Goal: Task Accomplishment & Management: Manage account settings

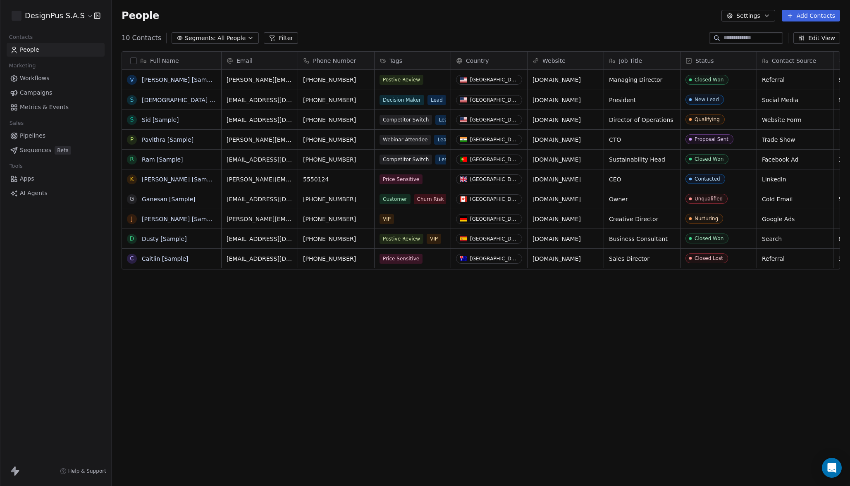
scroll to position [428, 738]
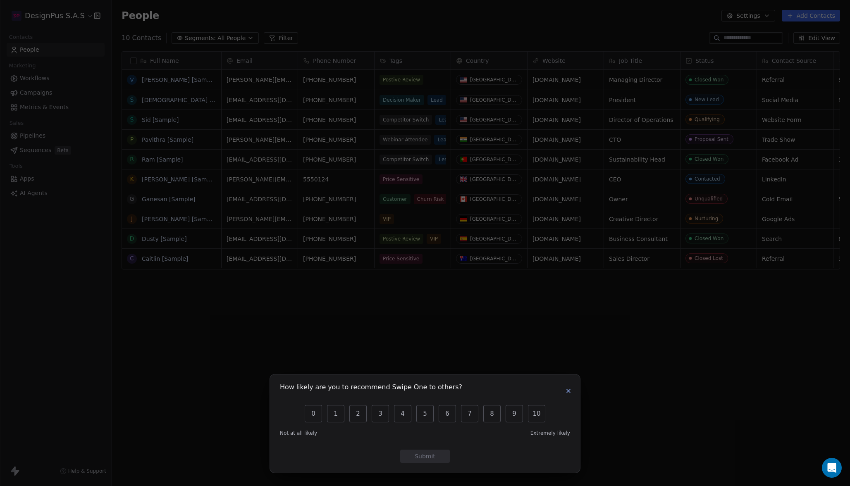
click at [570, 392] on icon "button" at bounding box center [568, 391] width 7 height 7
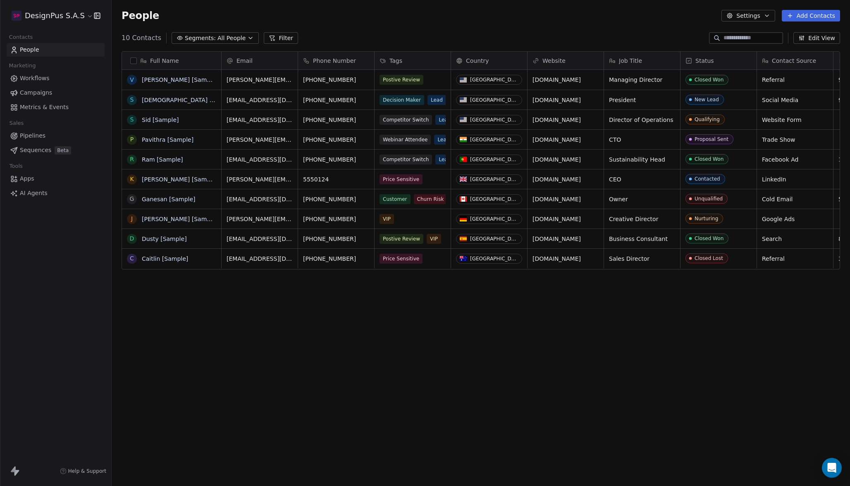
click at [38, 195] on span "AI Agents" at bounding box center [34, 193] width 28 height 9
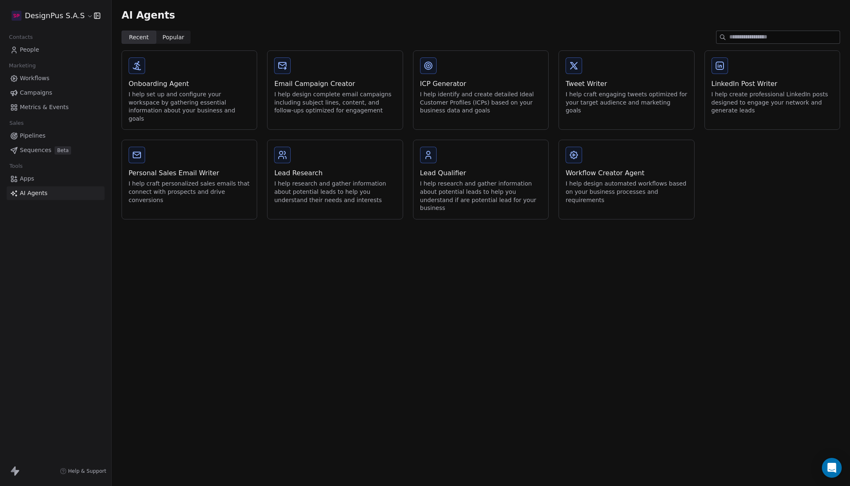
click at [310, 168] on div "Lead Research" at bounding box center [335, 173] width 122 height 10
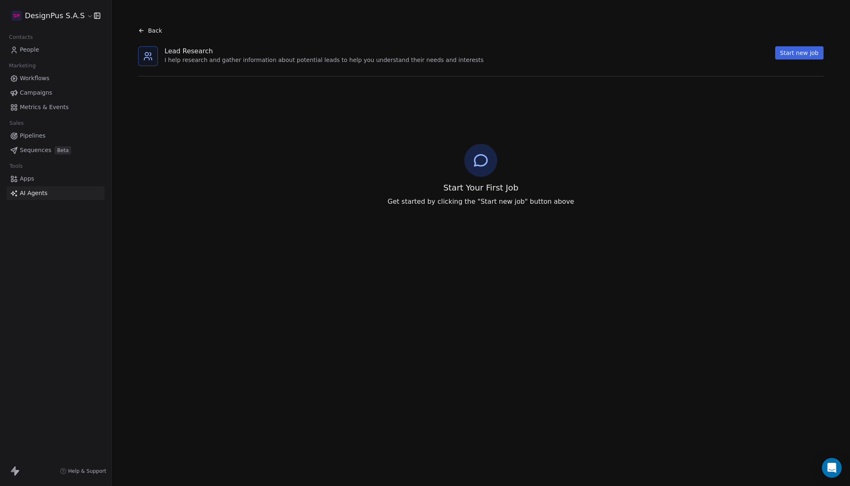
click at [13, 472] on icon at bounding box center [13, 469] width 5 height 6
click at [17, 474] on icon at bounding box center [16, 473] width 5 height 6
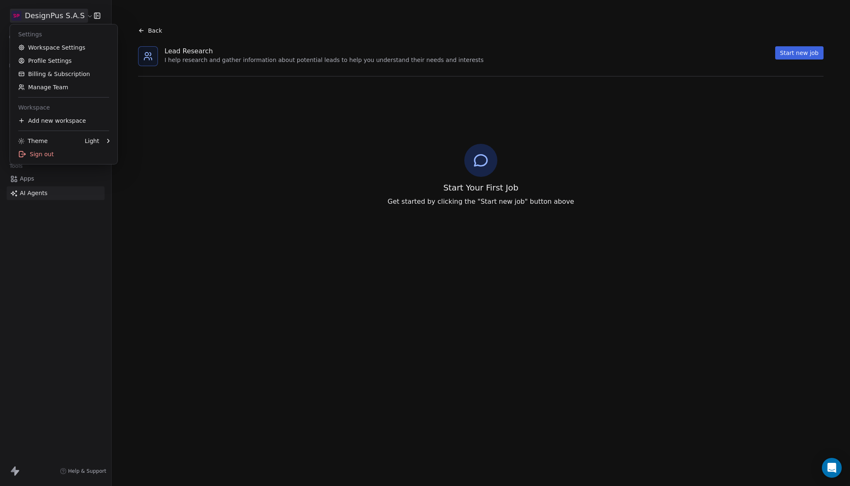
click at [85, 16] on html "DesignPus S.A.S Contacts People Marketing Workflows Campaigns Metrics & Events …" at bounding box center [425, 243] width 850 height 486
click at [63, 48] on link "Workspace Settings" at bounding box center [63, 47] width 101 height 13
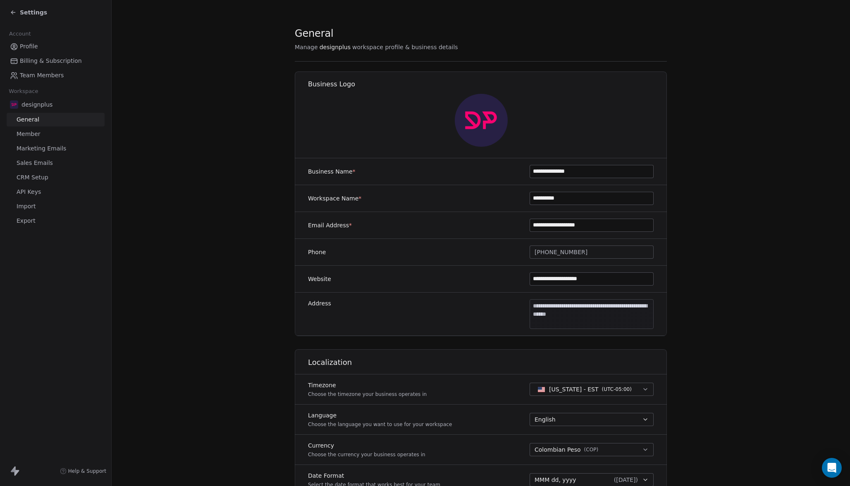
drag, startPoint x: 537, startPoint y: 199, endPoint x: 528, endPoint y: 199, distance: 9.9
click at [528, 199] on div "**********" at bounding box center [481, 198] width 372 height 27
type input "**********"
click at [496, 201] on div "**********" at bounding box center [481, 198] width 372 height 27
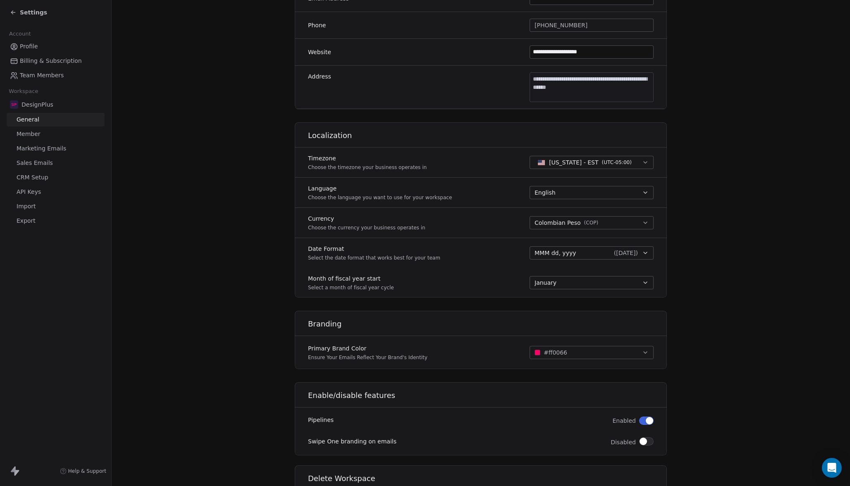
scroll to position [227, 0]
click at [614, 157] on button "[US_STATE] - EST ( UTC-05:00 )" at bounding box center [592, 161] width 124 height 13
type input "****"
click at [630, 165] on icon at bounding box center [632, 164] width 5 height 5
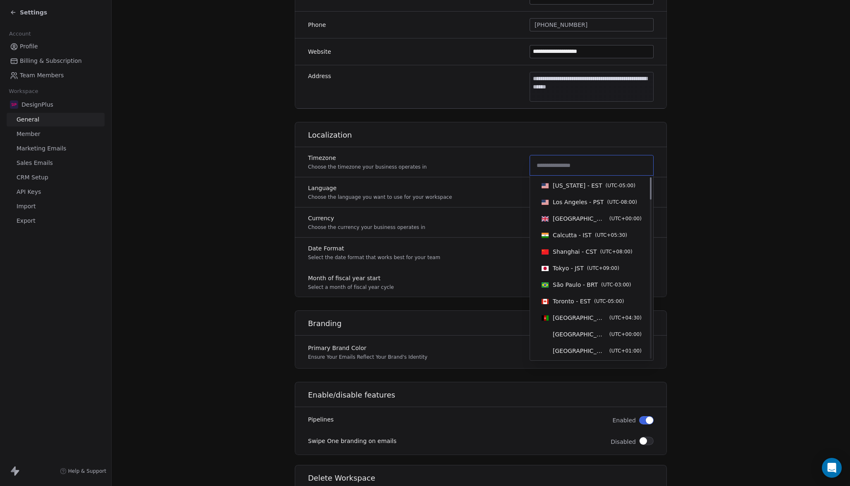
scroll to position [0, 0]
click at [697, 185] on html "**********" at bounding box center [425, 243] width 850 height 486
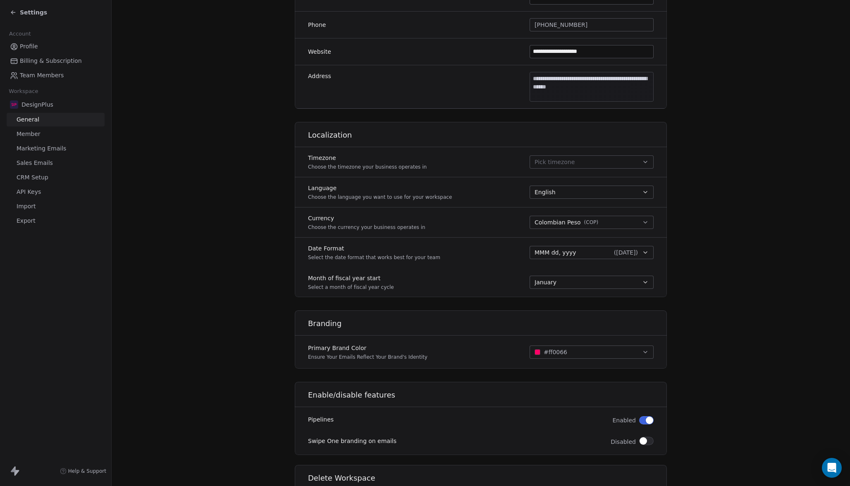
click at [607, 168] on button "Pick timezone" at bounding box center [592, 161] width 124 height 13
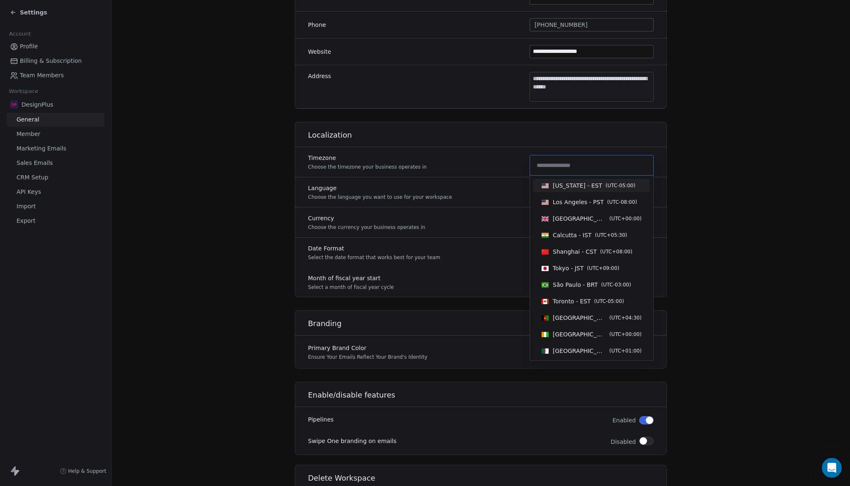
click at [578, 186] on span "[US_STATE] - EST" at bounding box center [578, 185] width 50 height 8
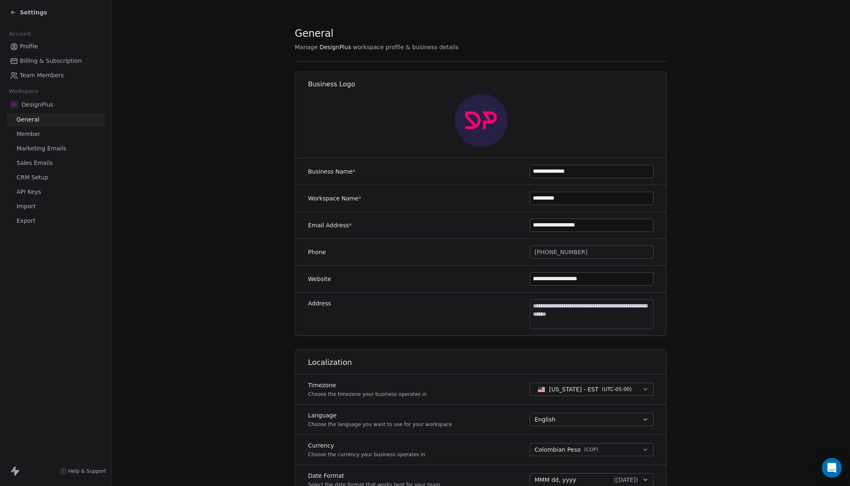
click at [29, 132] on span "Member" at bounding box center [29, 134] width 24 height 9
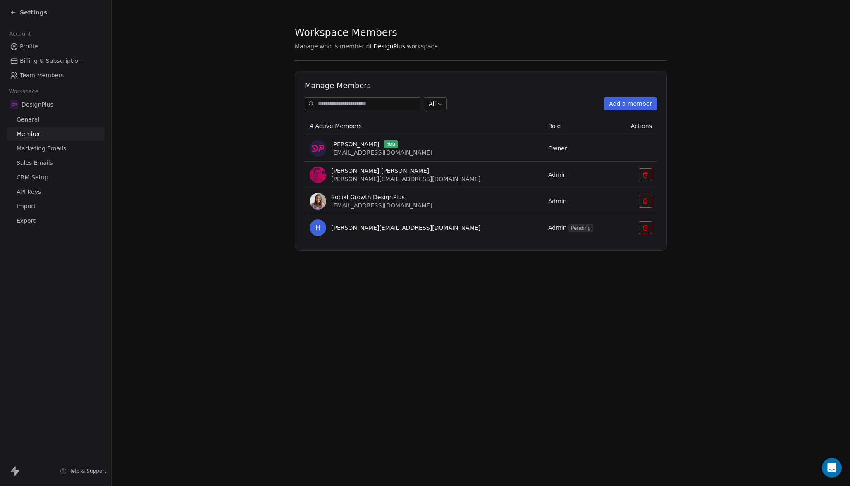
click at [31, 148] on span "Marketing Emails" at bounding box center [42, 148] width 50 height 9
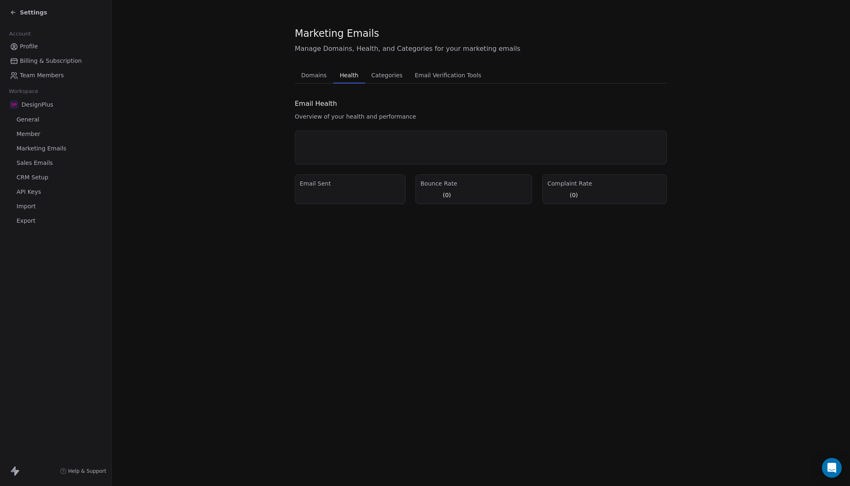
click at [347, 75] on span "Health" at bounding box center [349, 75] width 25 height 12
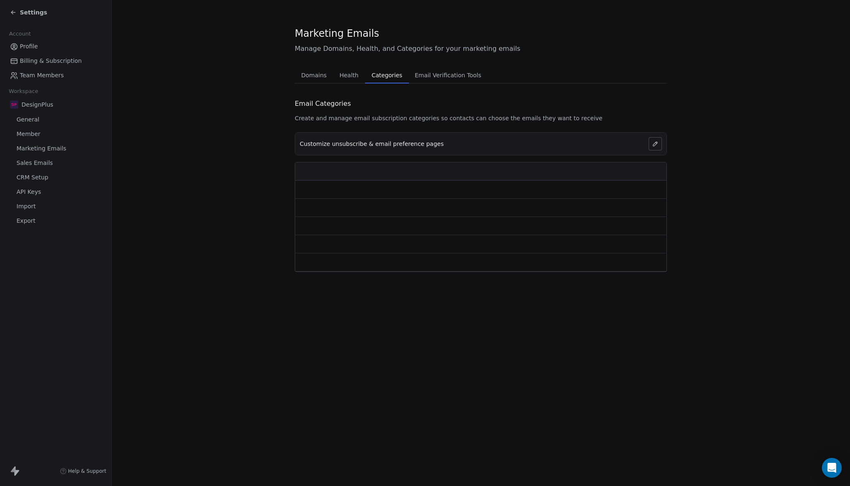
click at [384, 76] on span "Categories" at bounding box center [386, 75] width 37 height 12
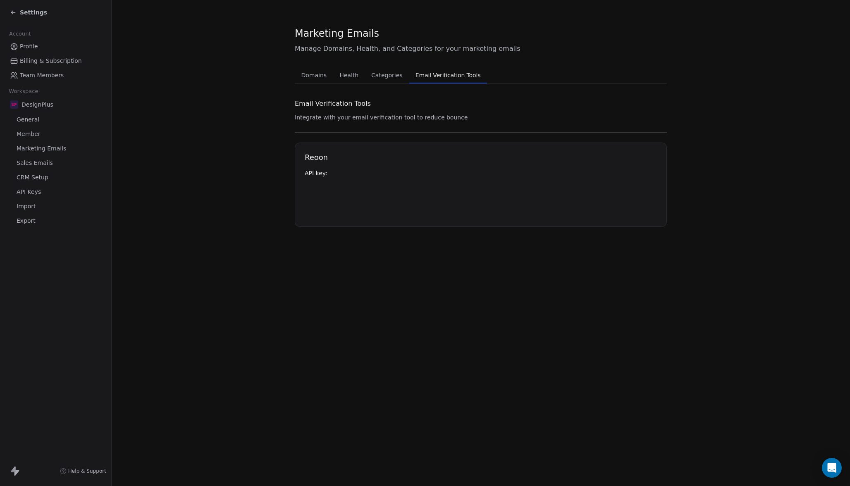
click at [446, 76] on span "Email Verification Tools" at bounding box center [448, 75] width 72 height 12
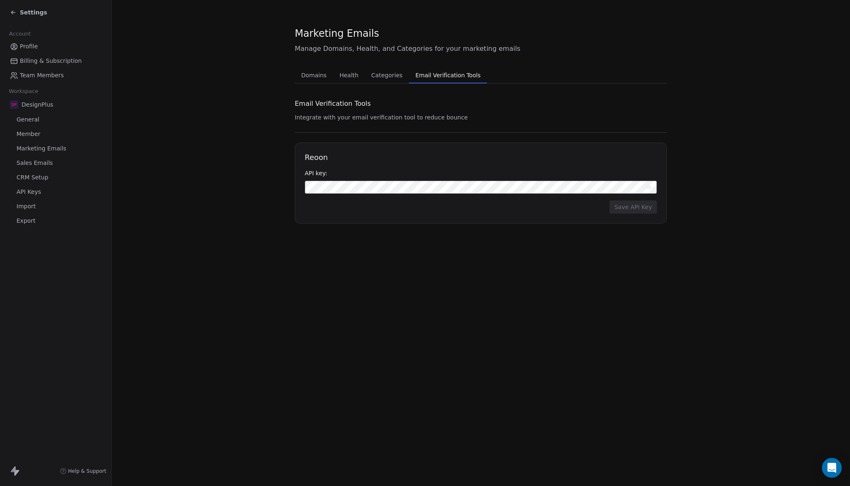
click at [36, 164] on span "Sales Emails" at bounding box center [35, 163] width 36 height 9
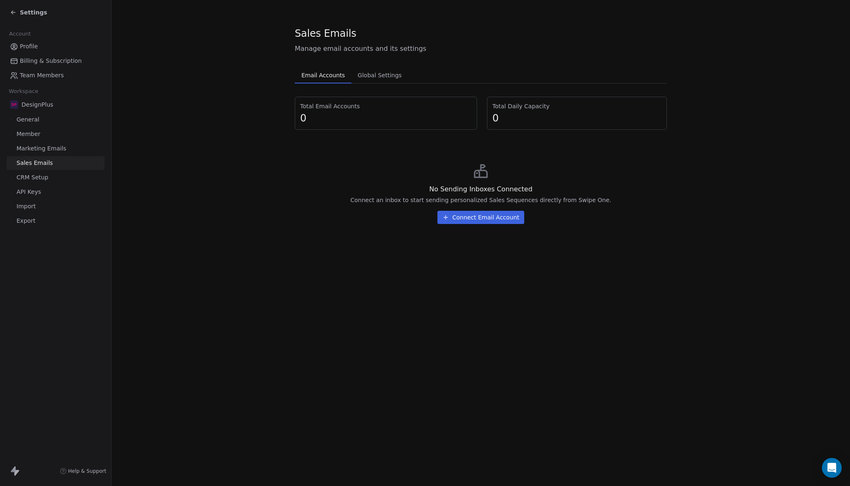
click at [478, 216] on button "Connect Email Account" at bounding box center [480, 217] width 87 height 13
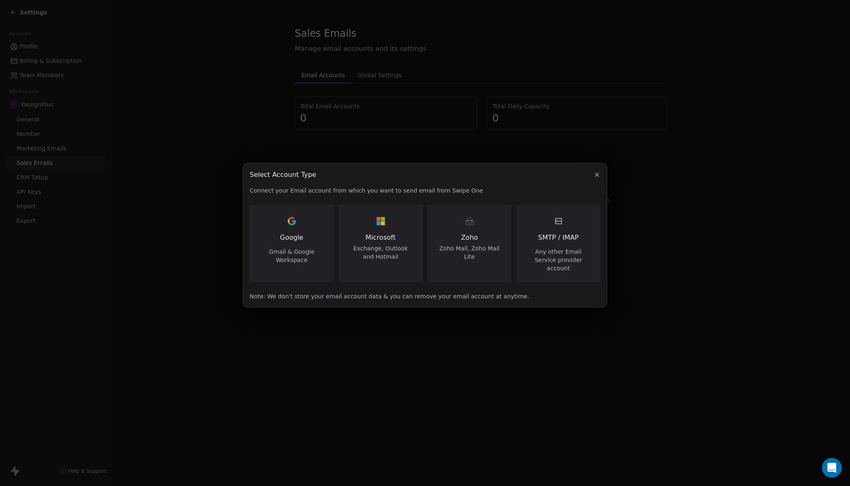
click at [293, 237] on span "Google" at bounding box center [291, 238] width 23 height 10
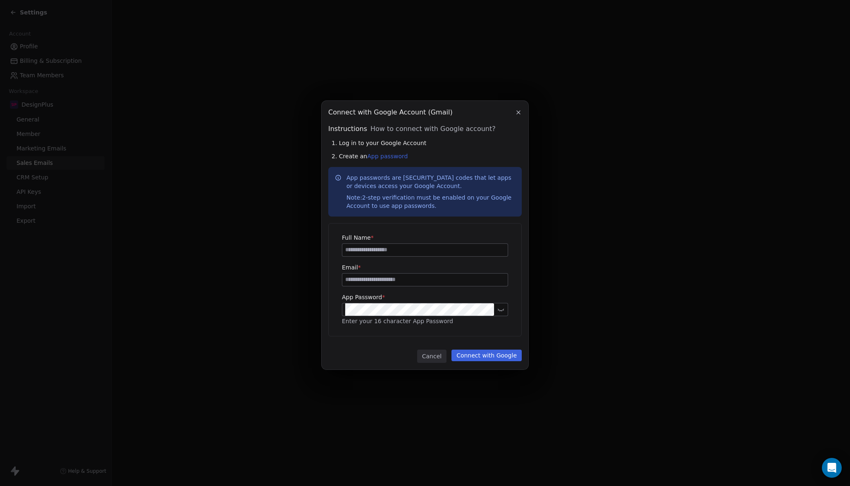
click at [518, 112] on icon "button" at bounding box center [518, 112] width 3 height 3
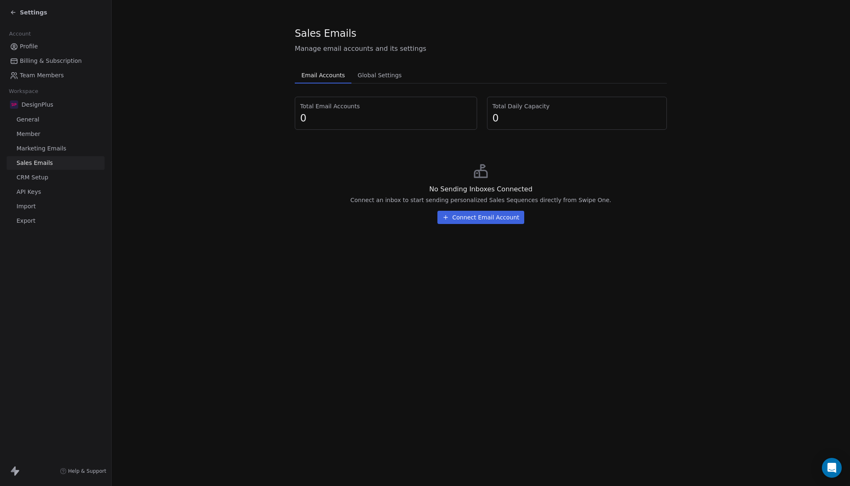
click at [38, 178] on span "CRM Setup" at bounding box center [33, 177] width 32 height 9
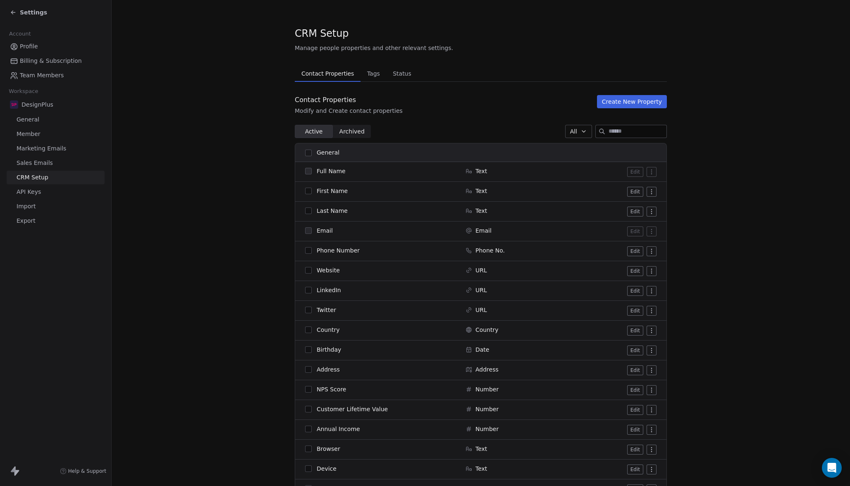
click at [371, 73] on span "Tags" at bounding box center [373, 74] width 19 height 12
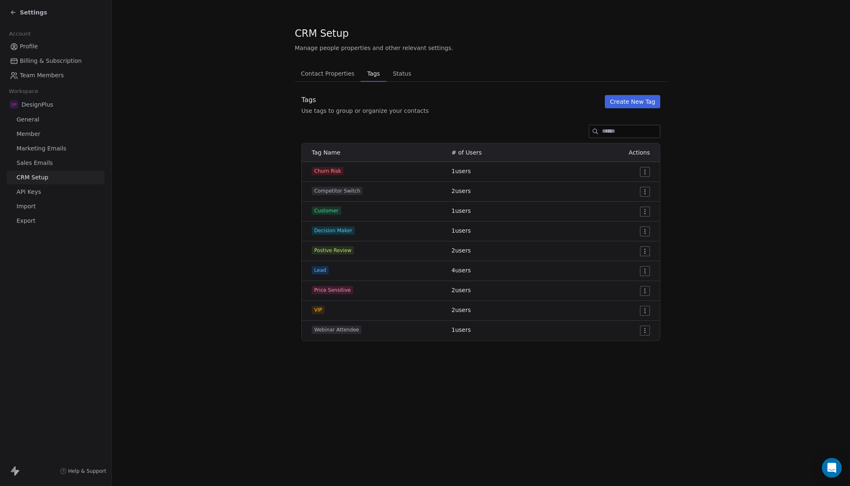
click at [401, 74] on span "Status" at bounding box center [401, 74] width 25 height 12
click at [371, 73] on span "Tags" at bounding box center [373, 74] width 19 height 12
click at [342, 77] on span "Contact Properties" at bounding box center [328, 74] width 60 height 12
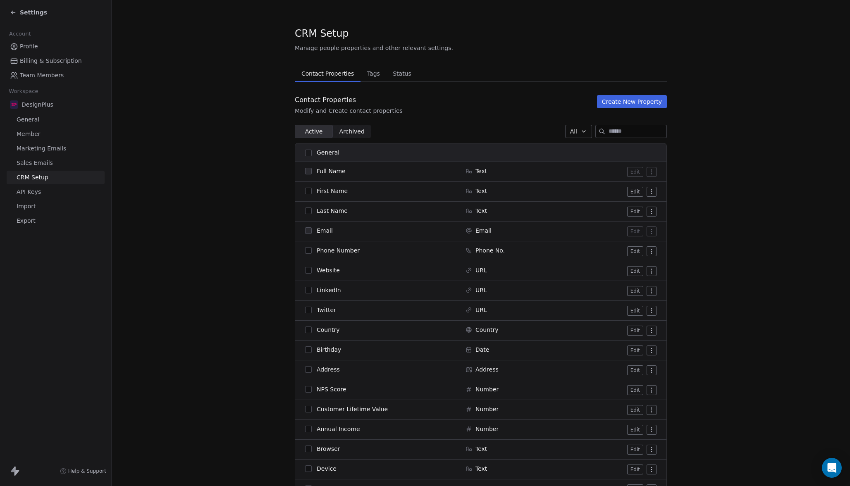
click at [33, 192] on span "API Keys" at bounding box center [29, 192] width 24 height 9
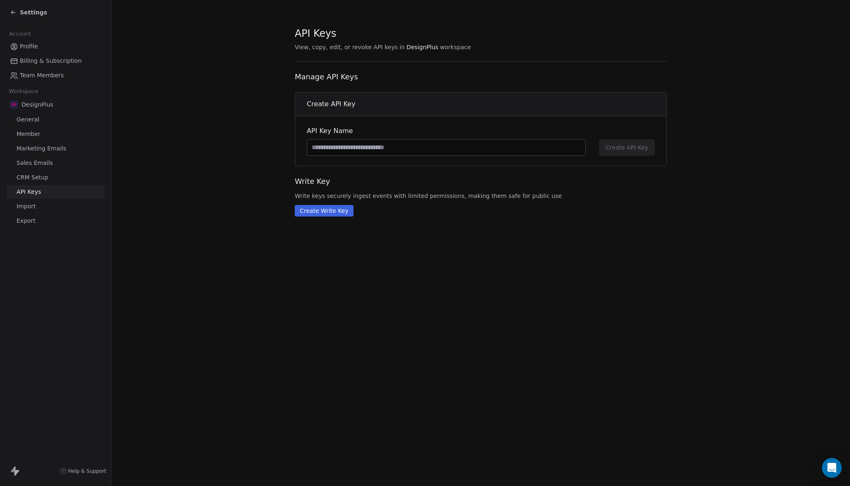
click at [31, 208] on span "Import" at bounding box center [26, 206] width 19 height 9
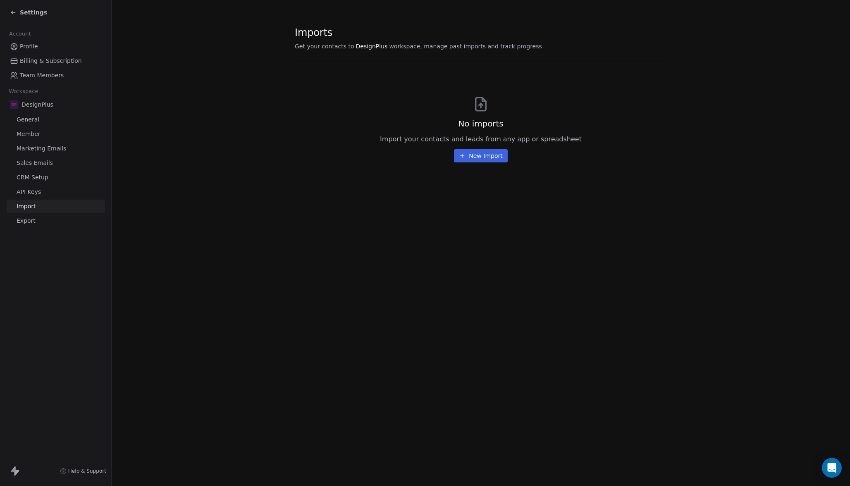
click at [28, 225] on span "Export" at bounding box center [26, 221] width 19 height 9
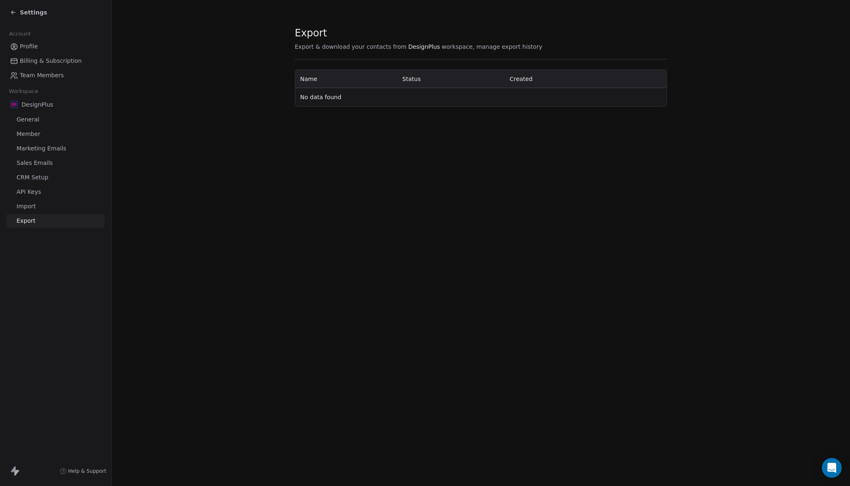
click at [43, 60] on span "Billing & Subscription" at bounding box center [51, 61] width 62 height 9
